Goal: Find specific page/section: Find specific page/section

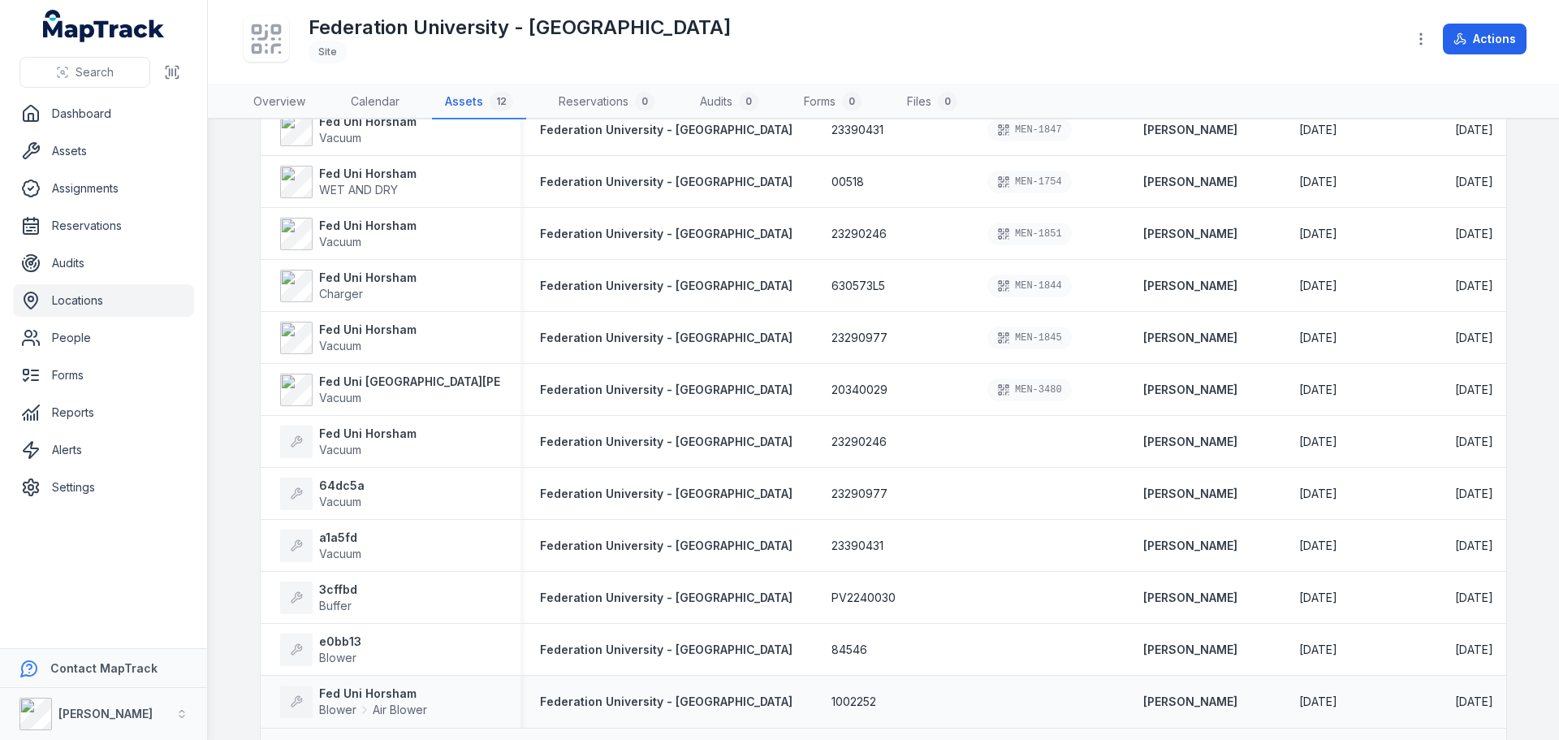
scroll to position [96, 0]
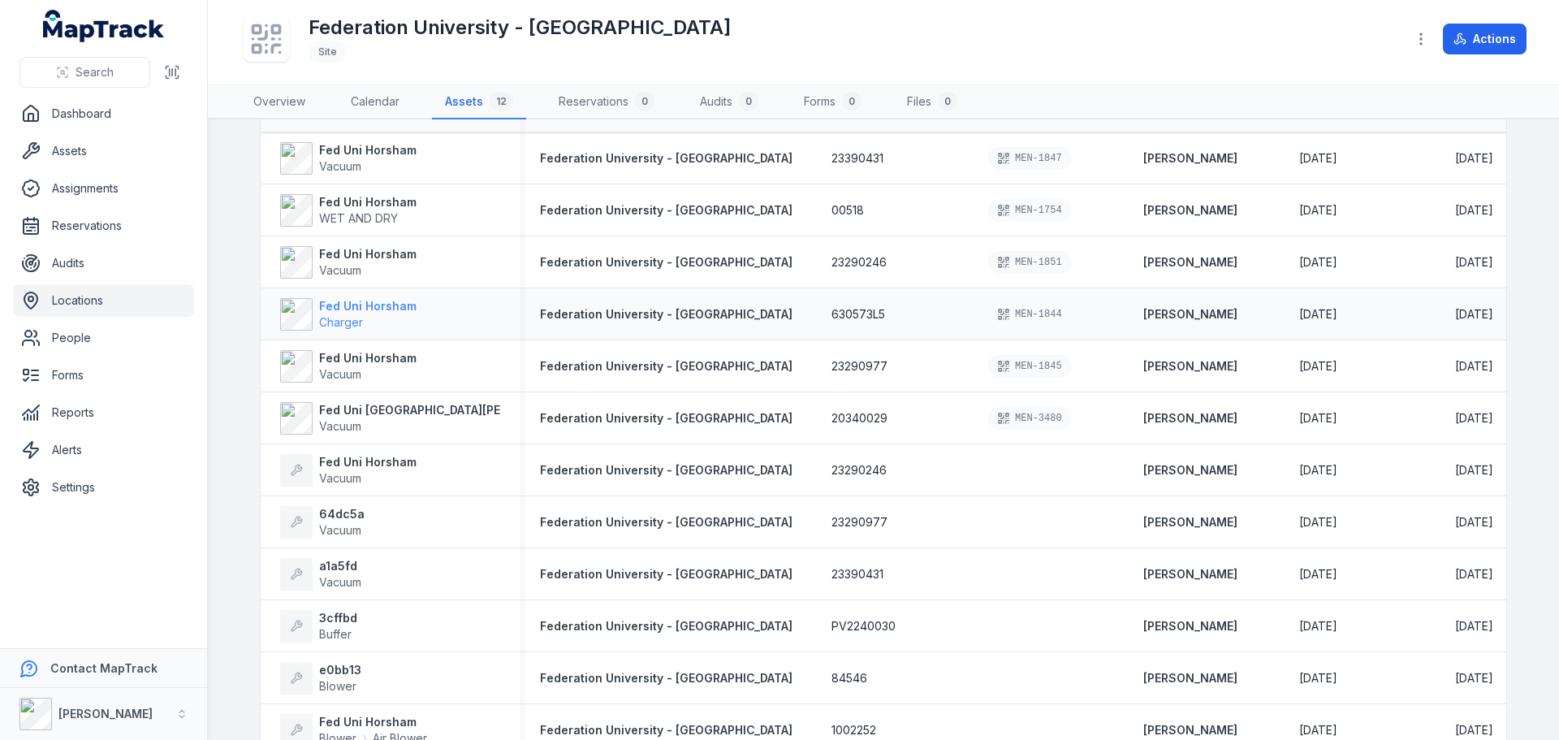
click at [366, 318] on span "Charger" at bounding box center [367, 322] width 97 height 16
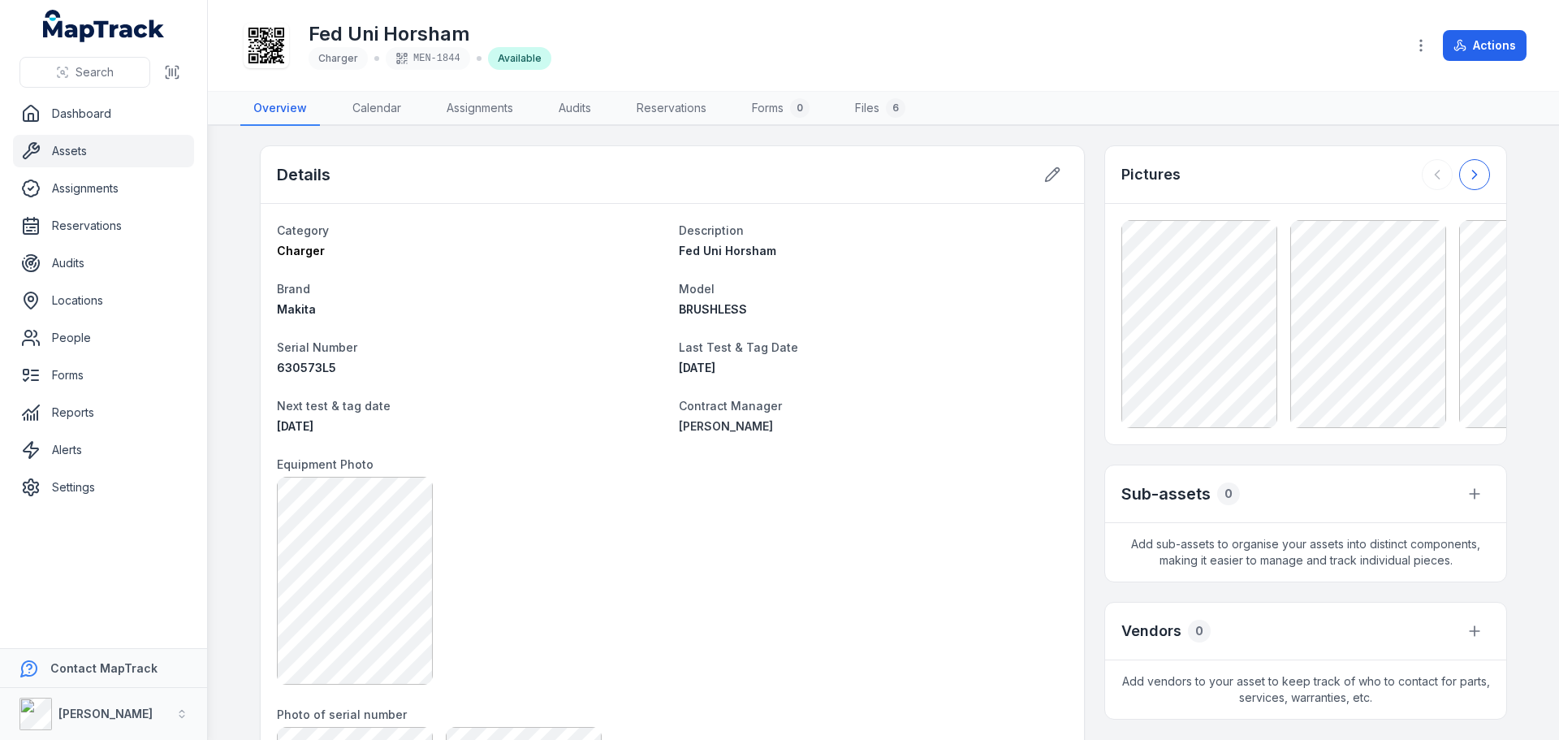
click at [1459, 180] on button at bounding box center [1474, 174] width 31 height 31
click at [1459, 180] on div at bounding box center [1456, 174] width 68 height 31
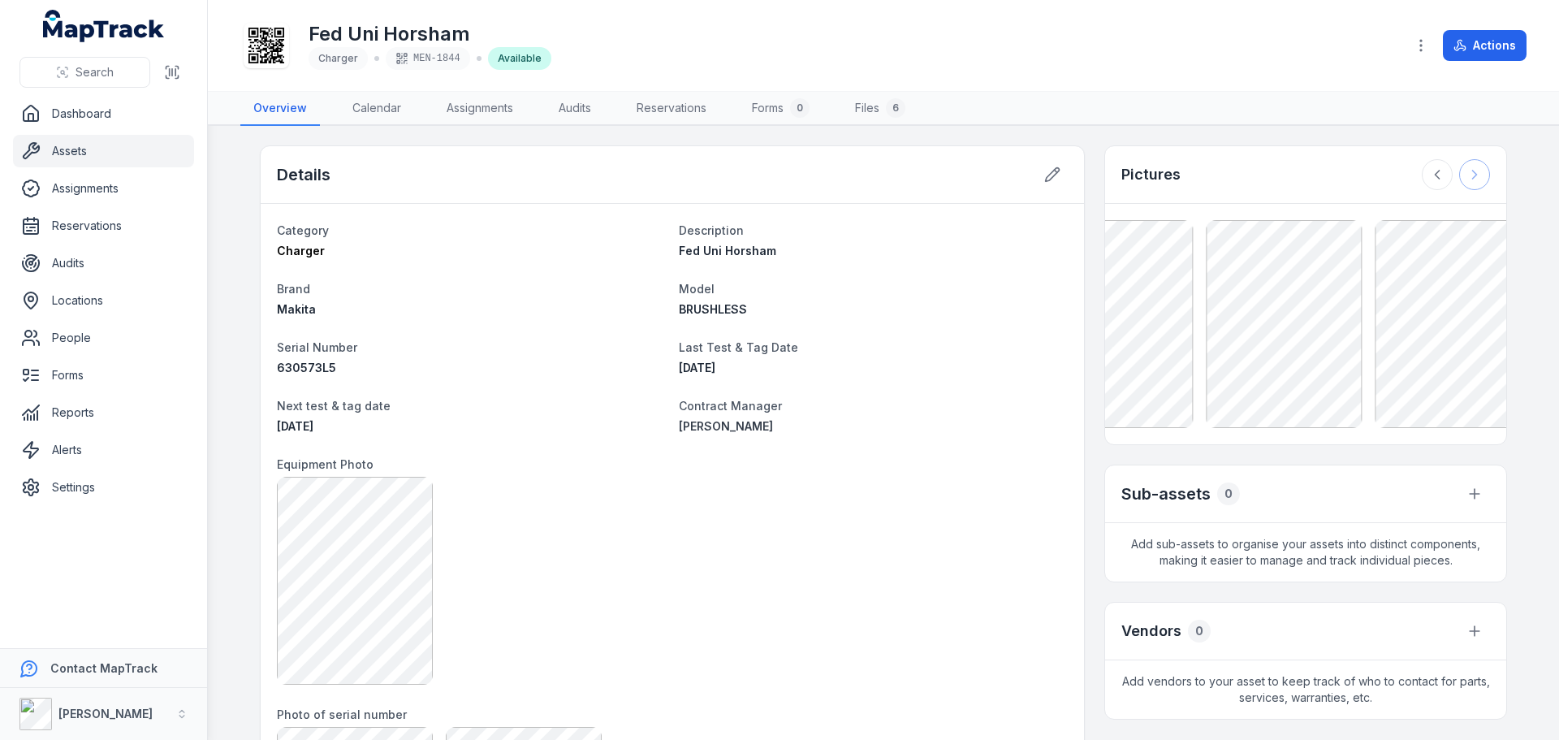
click at [1459, 180] on div at bounding box center [1456, 174] width 68 height 31
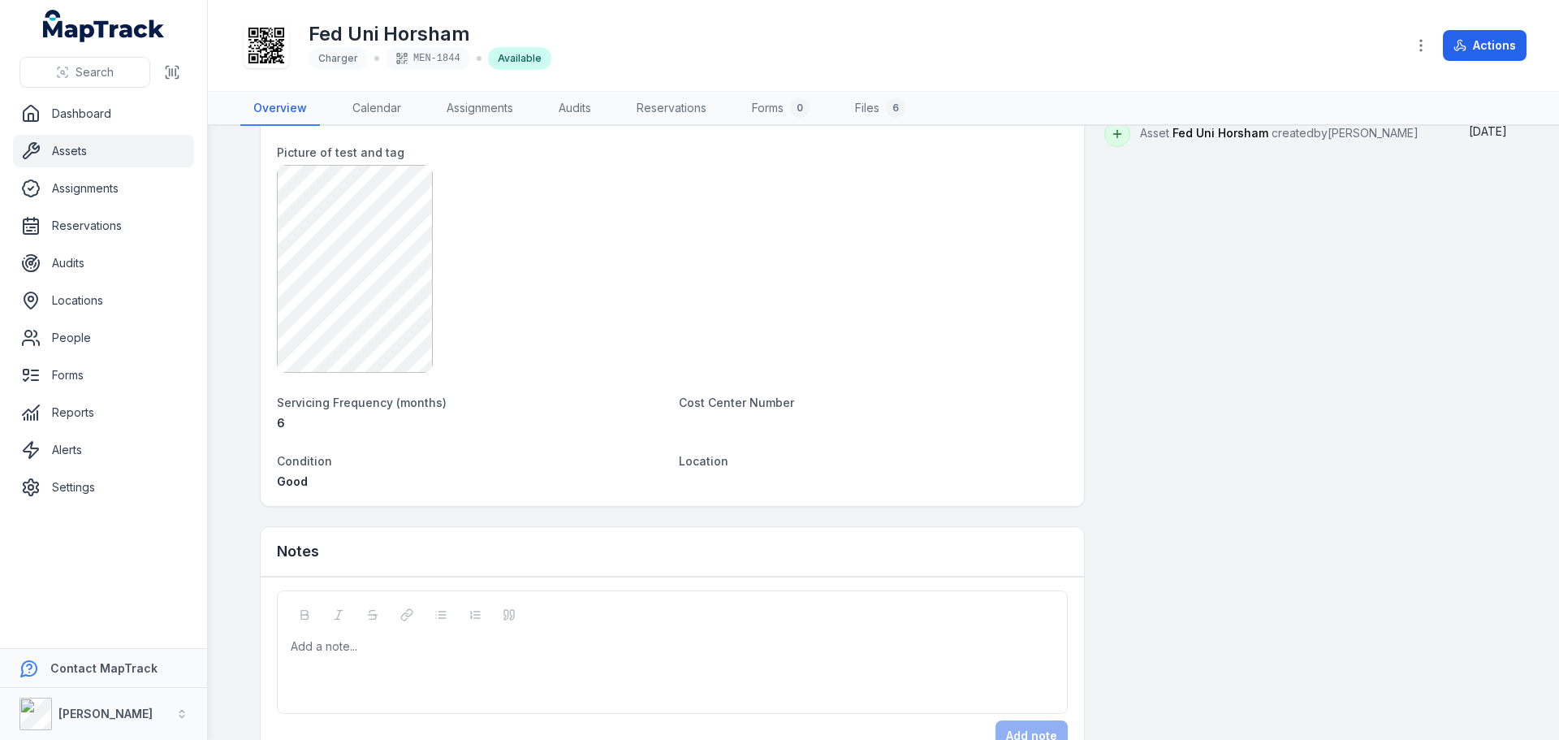
scroll to position [857, 0]
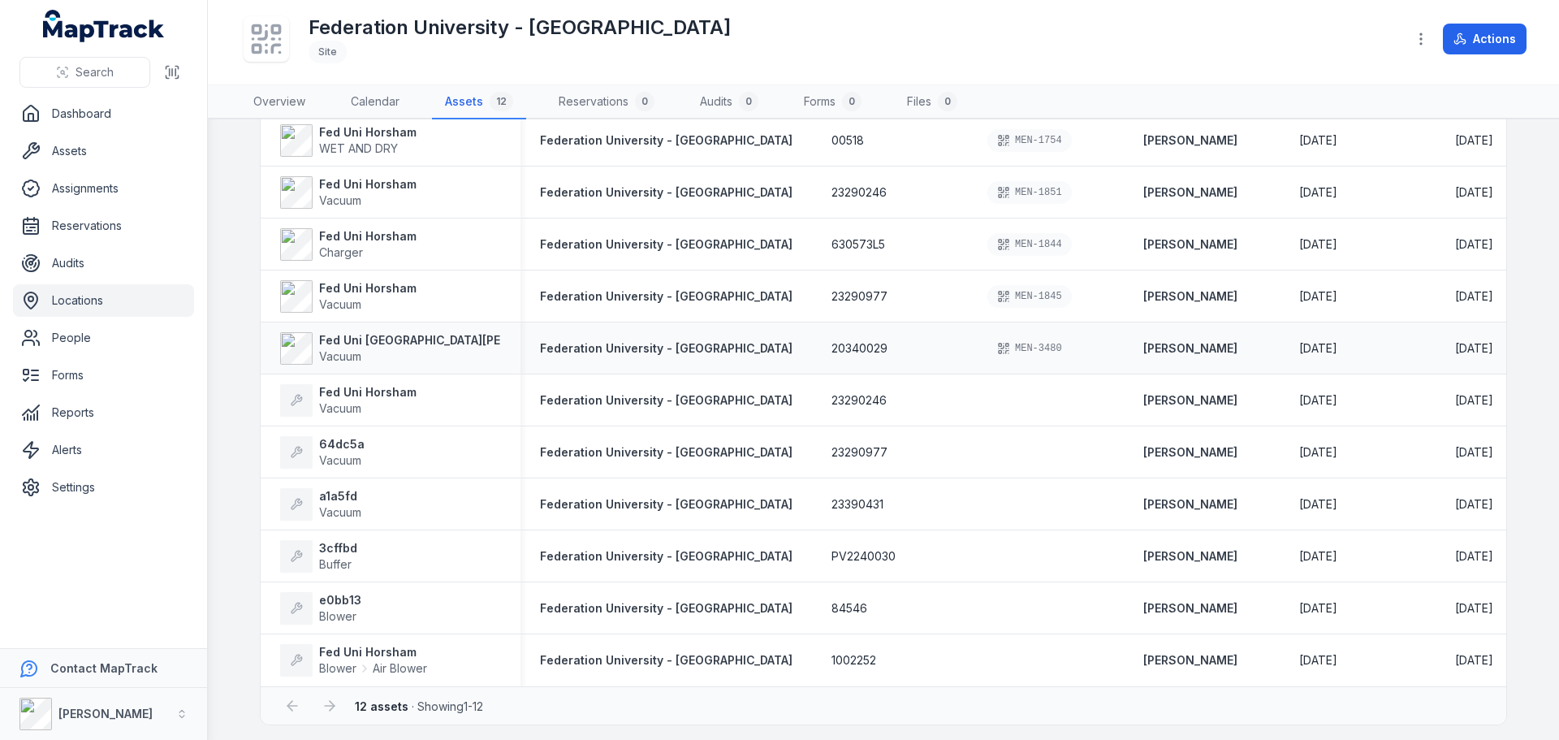
scroll to position [177, 0]
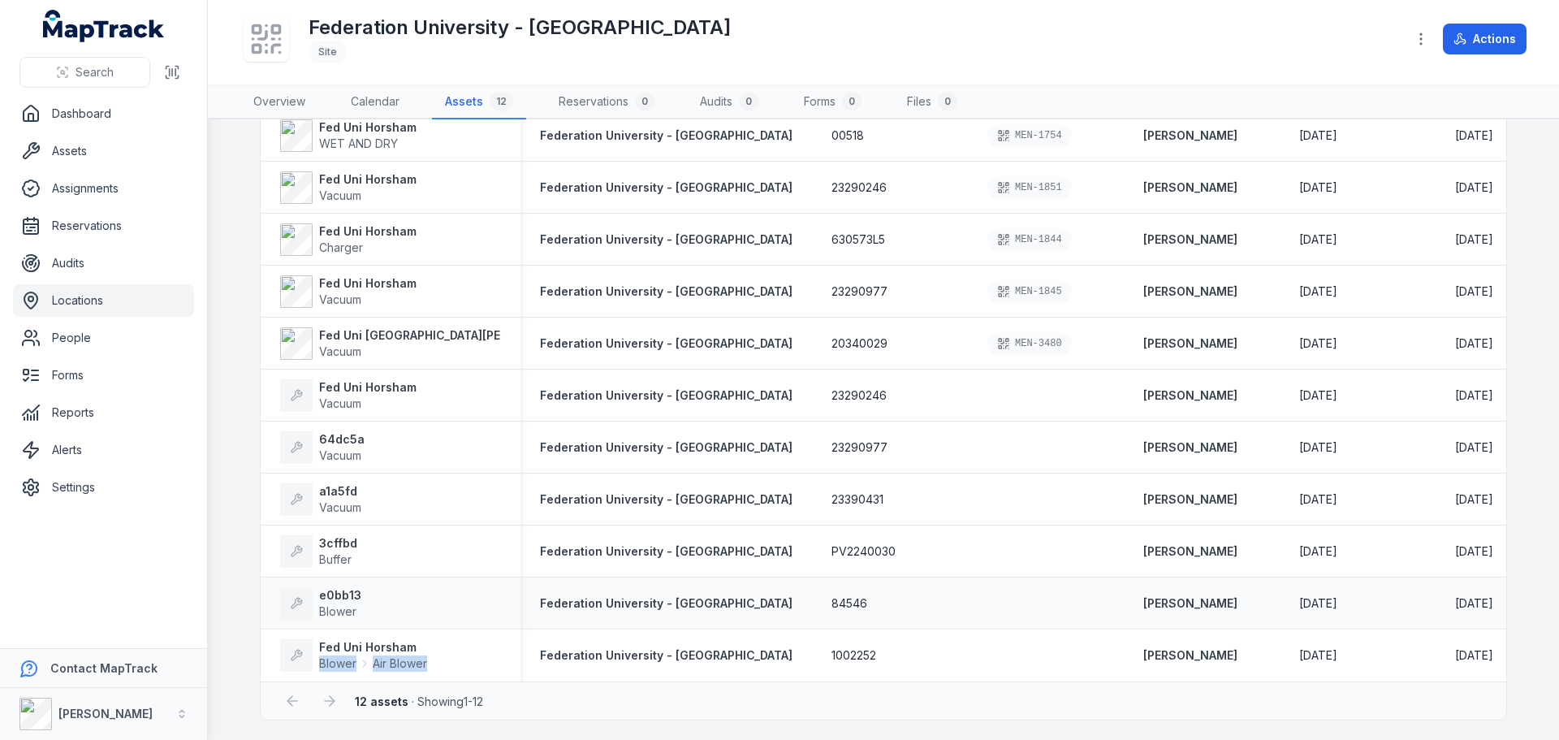
drag, startPoint x: 460, startPoint y: 649, endPoint x: 450, endPoint y: 620, distance: 31.1
click at [460, 647] on div "Fed Uni Horsham Blower Air Blower" at bounding box center [390, 655] width 221 height 32
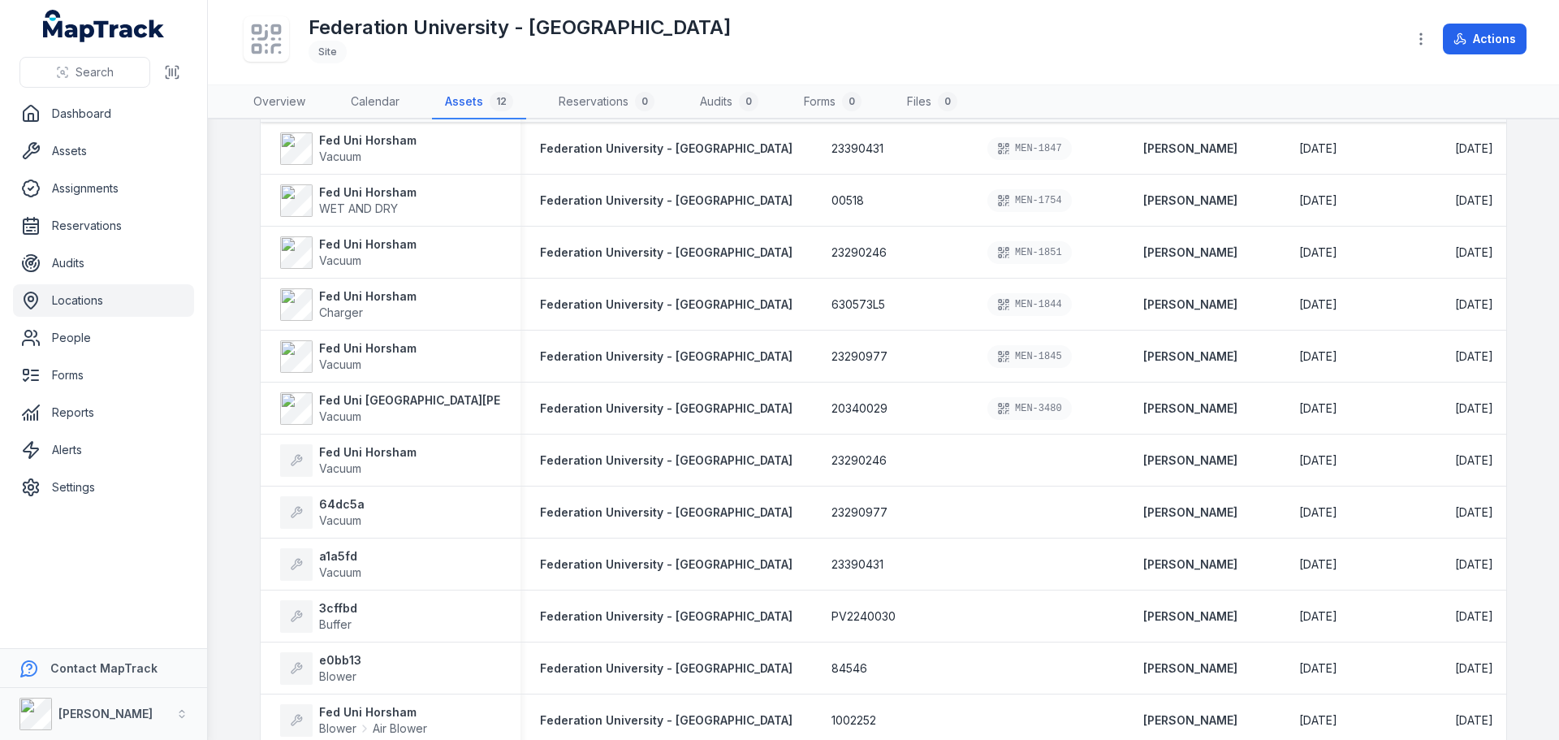
scroll to position [15, 0]
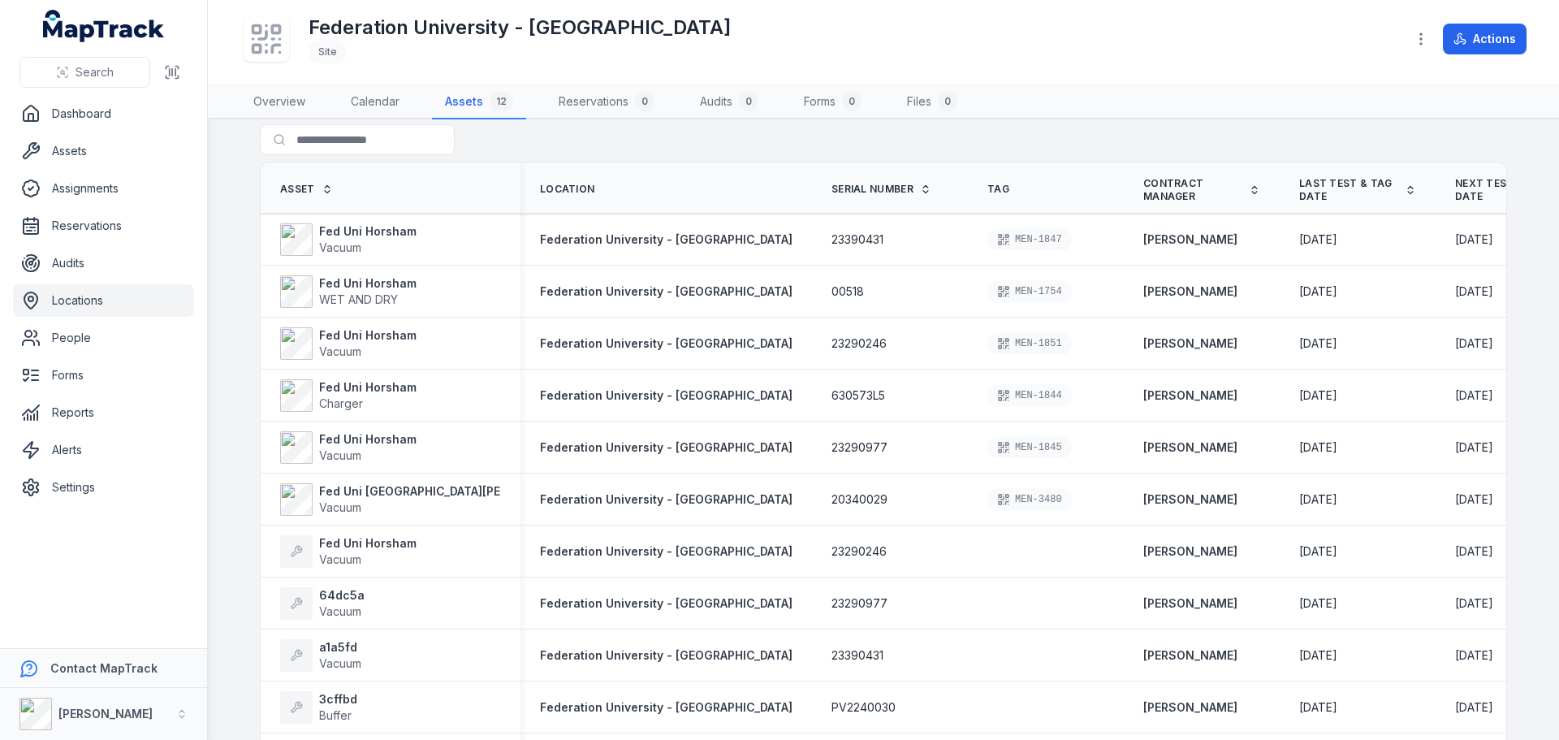
click at [133, 302] on link "Locations" at bounding box center [103, 300] width 181 height 32
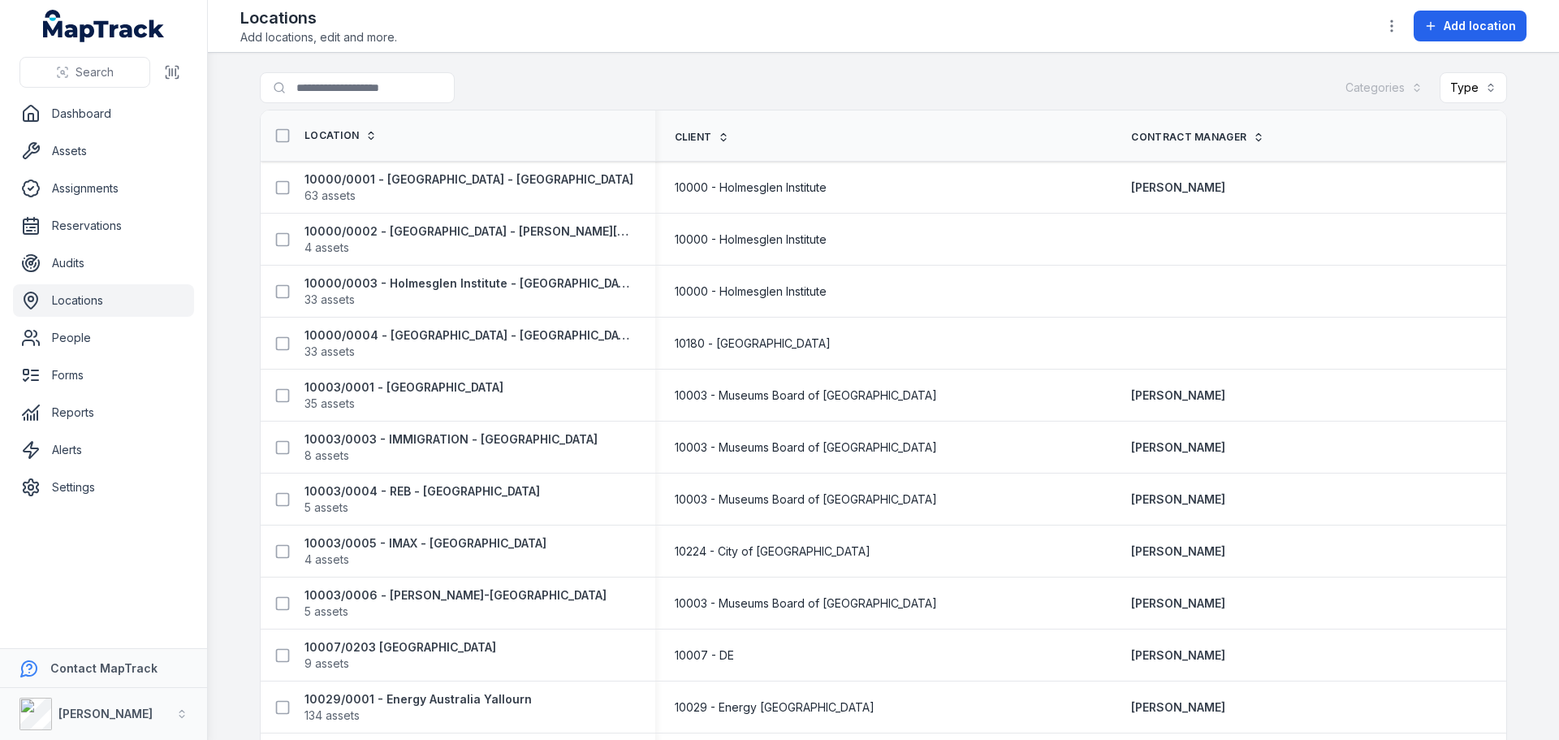
click at [119, 289] on link "Locations" at bounding box center [103, 300] width 181 height 32
click at [329, 88] on input "Search for locations" at bounding box center [390, 87] width 260 height 31
click at [110, 309] on link "Locations" at bounding box center [103, 300] width 181 height 32
drag, startPoint x: 344, startPoint y: 75, endPoint x: 341, endPoint y: 89, distance: 15.0
click at [344, 74] on input "Search for locations" at bounding box center [390, 87] width 260 height 31
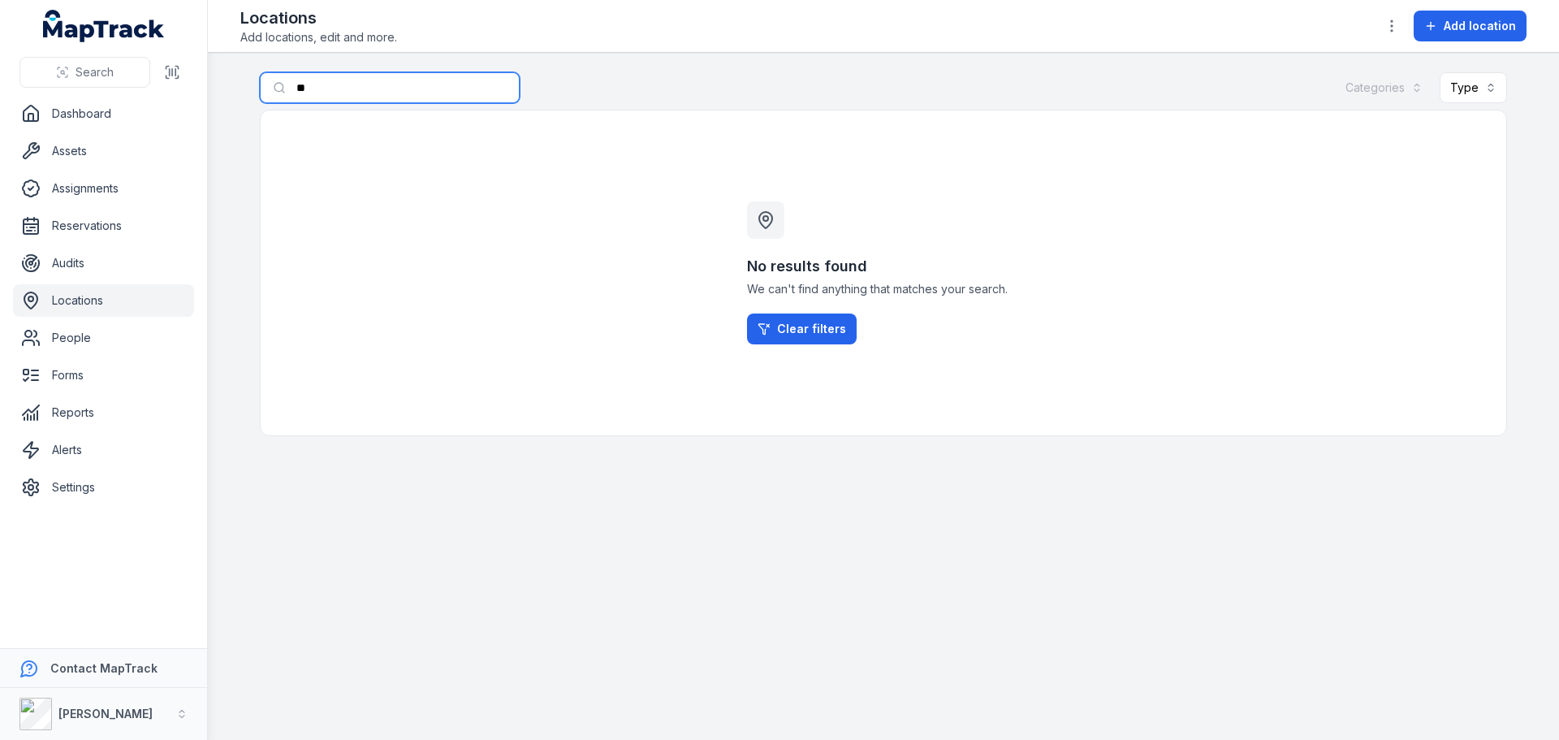
click at [345, 88] on input "**" at bounding box center [390, 87] width 260 height 31
type input "*****"
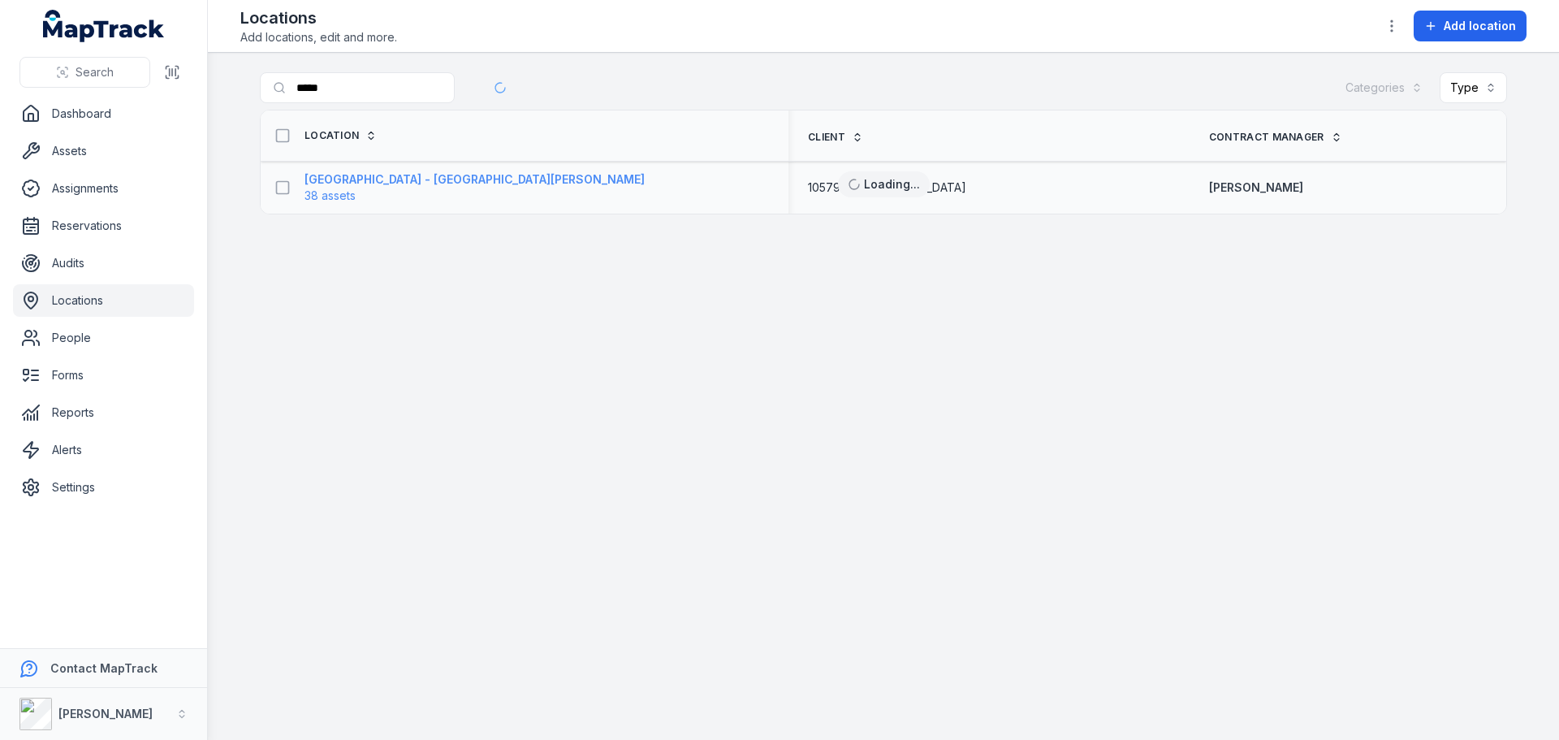
click at [415, 181] on strong "[GEOGRAPHIC_DATA] - [GEOGRAPHIC_DATA][PERSON_NAME]" at bounding box center [474, 179] width 340 height 16
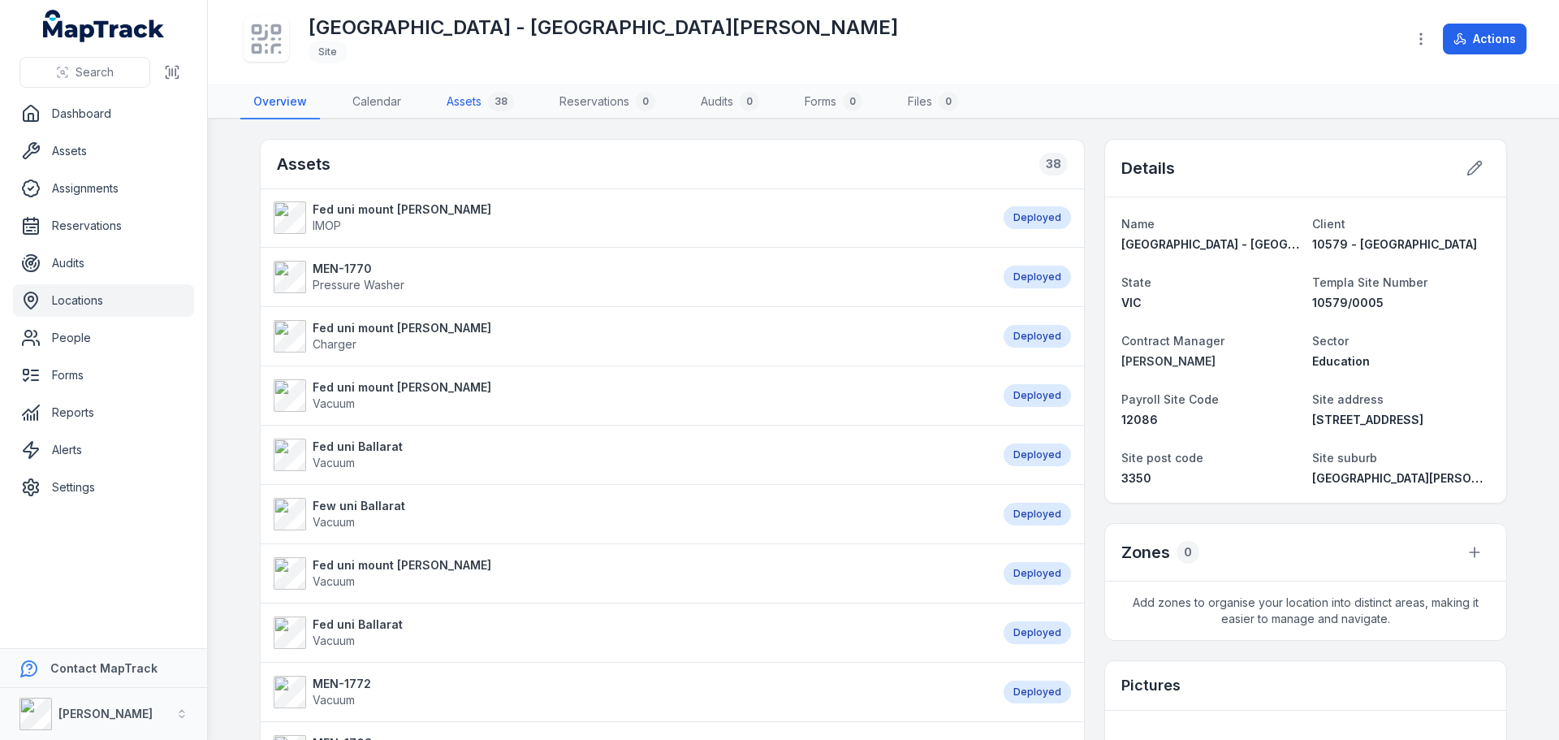
click at [484, 106] on link "Assets 38" at bounding box center [480, 102] width 93 height 34
